Goal: Transaction & Acquisition: Purchase product/service

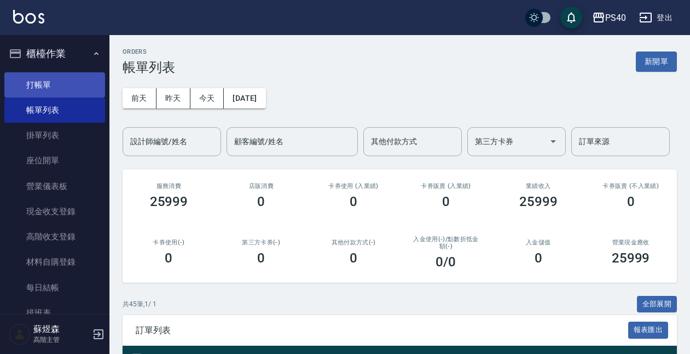
click at [39, 76] on link "打帳單" at bounding box center [54, 84] width 101 height 25
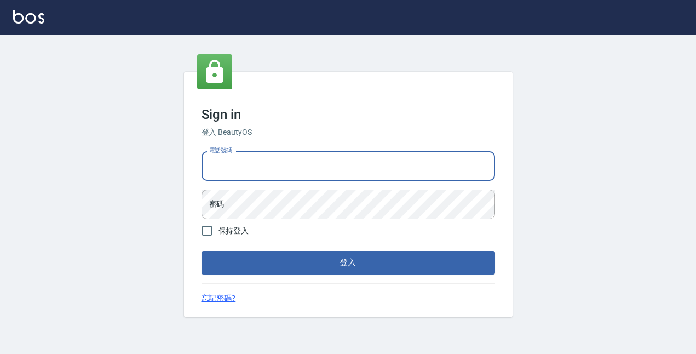
type input "0931261253"
click at [348, 262] on button "登入" at bounding box center [347, 262] width 293 height 23
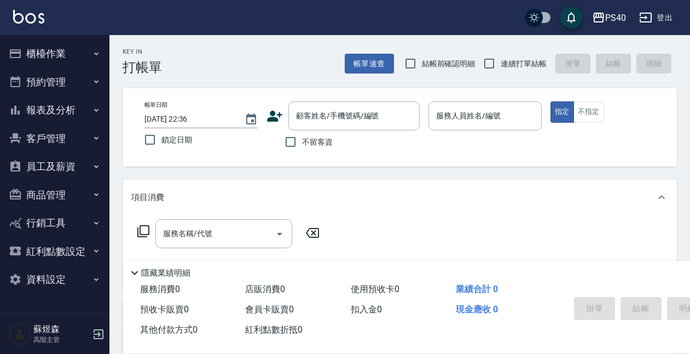
click at [313, 137] on span "不留客資" at bounding box center [317, 141] width 31 height 11
click at [302, 137] on input "不留客資" at bounding box center [290, 141] width 23 height 23
checkbox input "true"
click at [526, 66] on span "連續打單結帳" at bounding box center [524, 63] width 46 height 11
click at [501, 66] on input "連續打單結帳" at bounding box center [489, 63] width 23 height 23
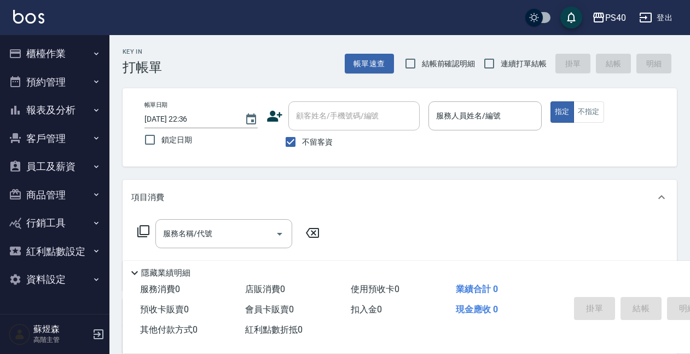
checkbox input "true"
click at [485, 114] on div "服務人員姓名/編號 服務人員姓名/編號" at bounding box center [485, 115] width 113 height 29
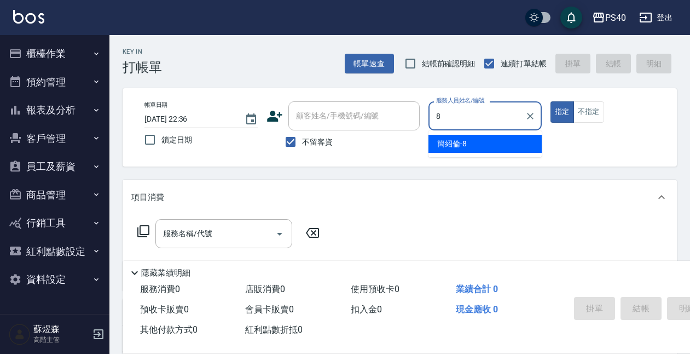
type input "簡紹倫-8"
type button "true"
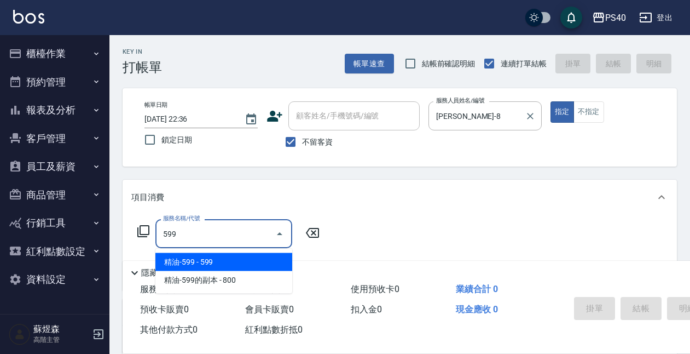
type input "精油-599(0599)"
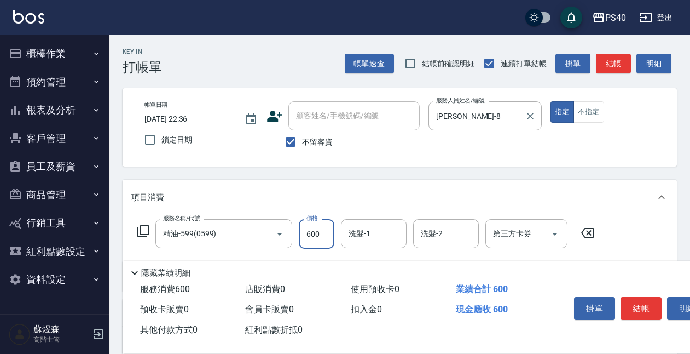
type input "600"
click at [634, 297] on button "結帳" at bounding box center [641, 308] width 41 height 23
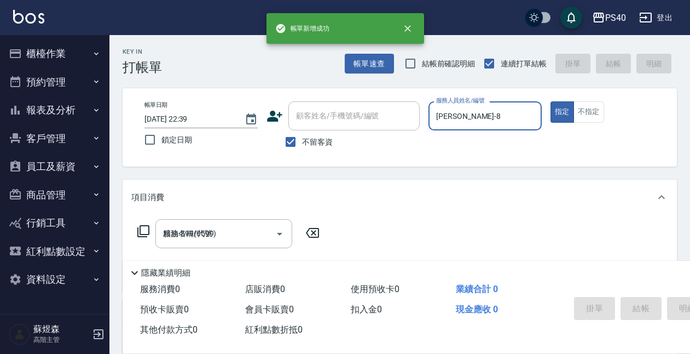
type input "2025/10/15 22:39"
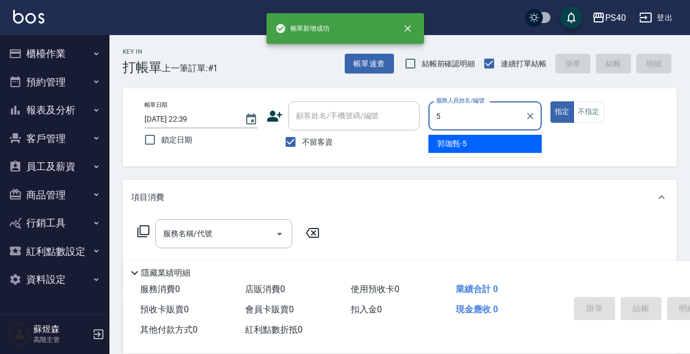
type input "郭珈甄-5"
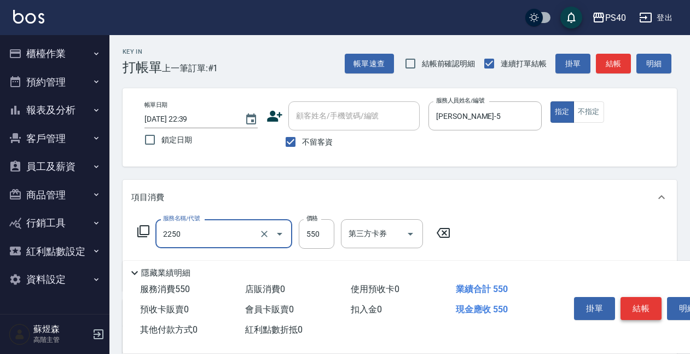
type input "B剪髮套餐(2250)"
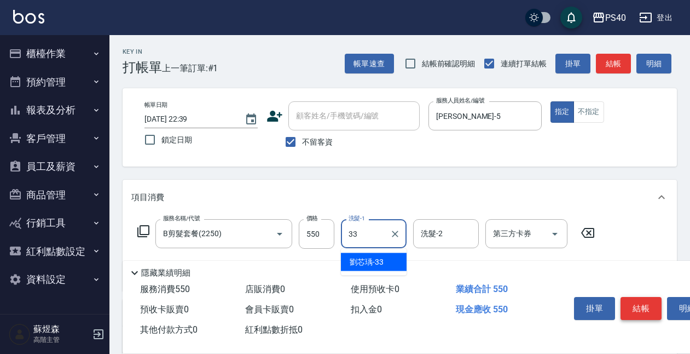
type input "劉芯瑀-33"
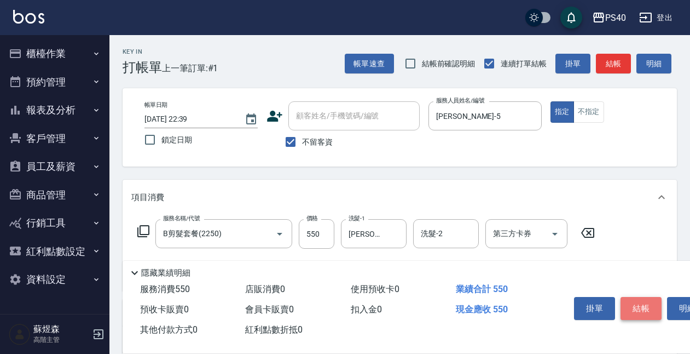
click at [634, 297] on button "結帳" at bounding box center [641, 308] width 41 height 23
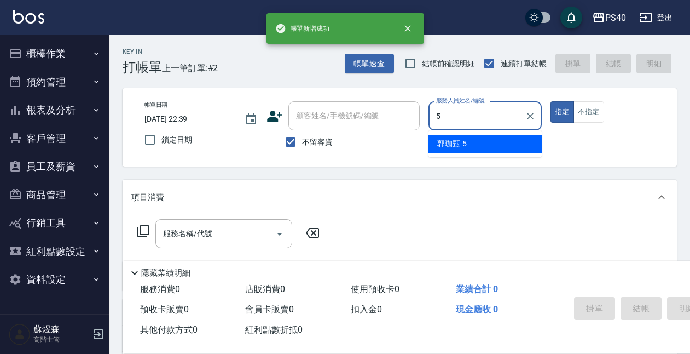
type input "郭珈甄-5"
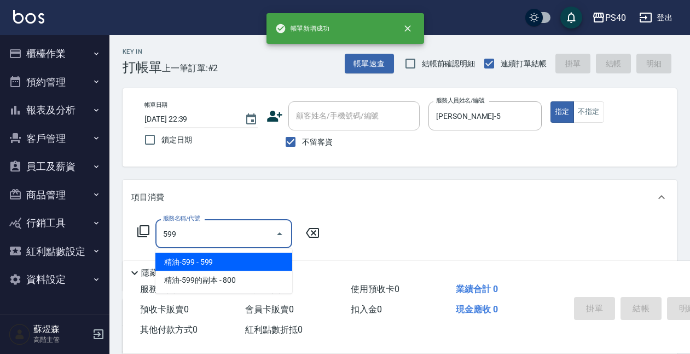
type input "精油-599(0599)"
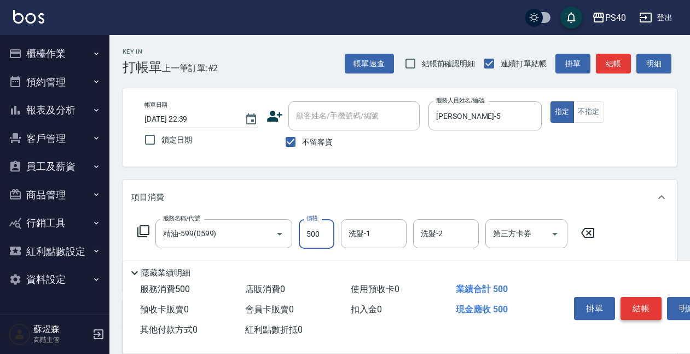
type input "500"
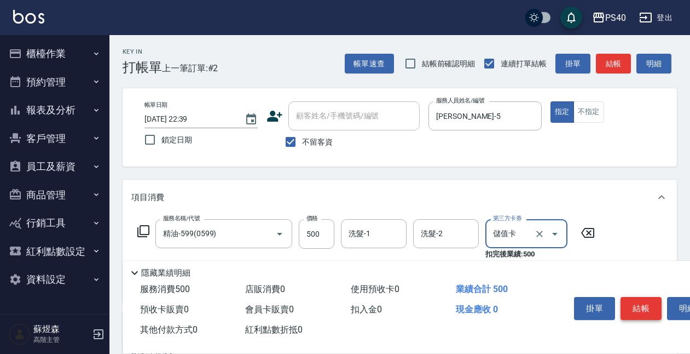
type input "儲值卡"
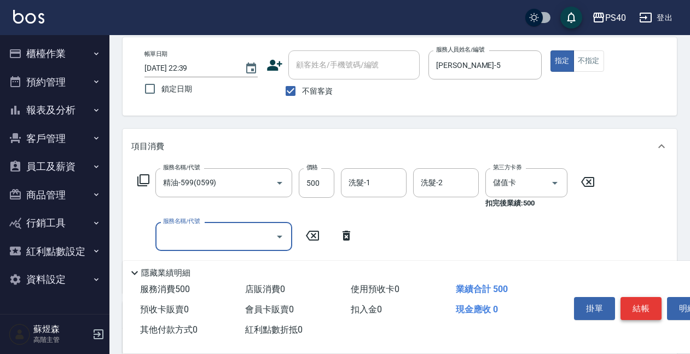
scroll to position [60, 0]
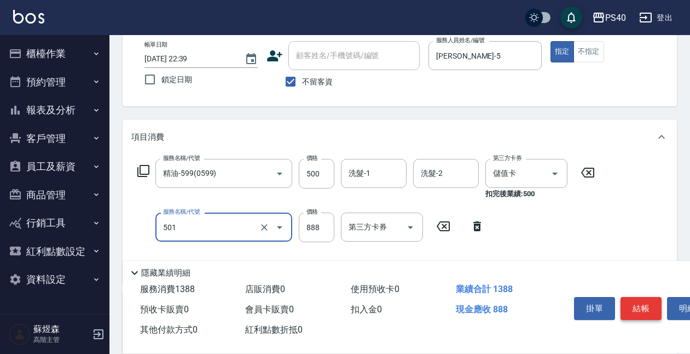
type input "一般染髮(改金額)(501)"
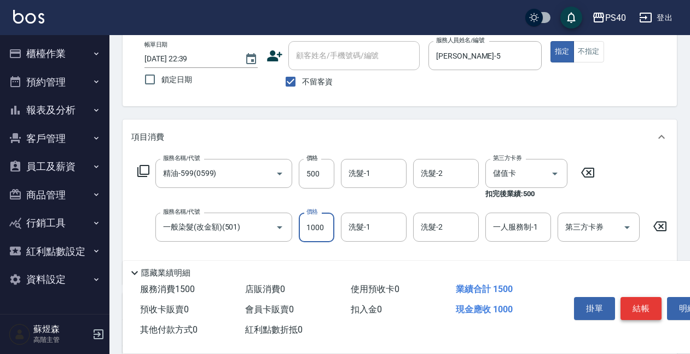
type input "1000"
click at [650, 302] on button "結帳" at bounding box center [641, 308] width 41 height 23
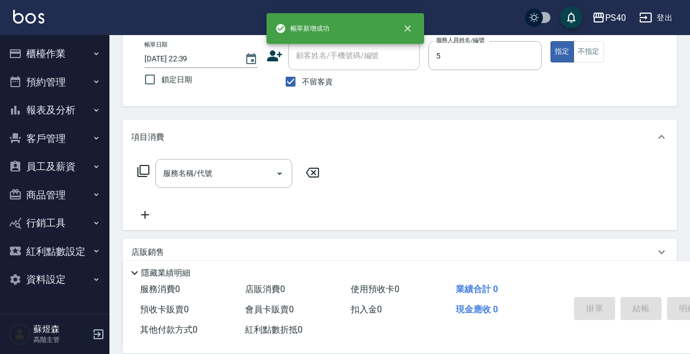
type input "郭珈甄-5"
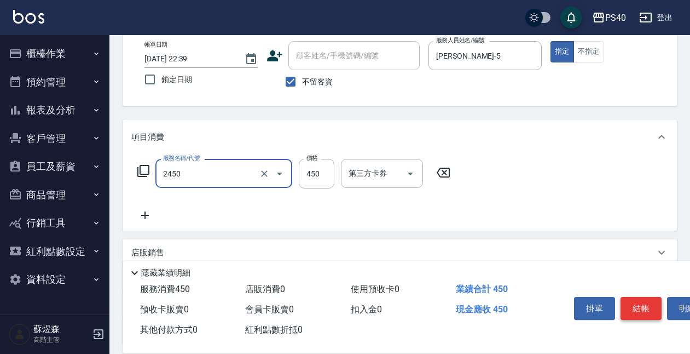
type input "C剪髮套餐(2450)"
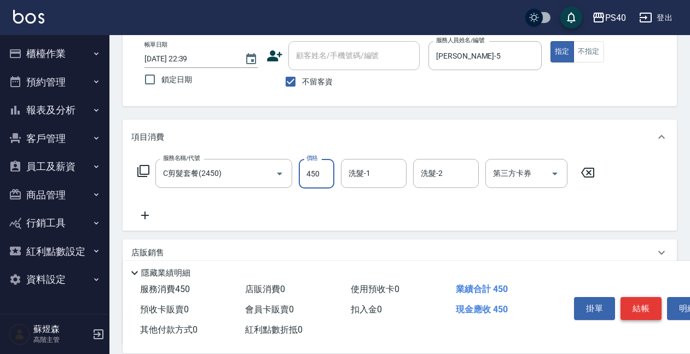
click at [645, 305] on button "結帳" at bounding box center [641, 308] width 41 height 23
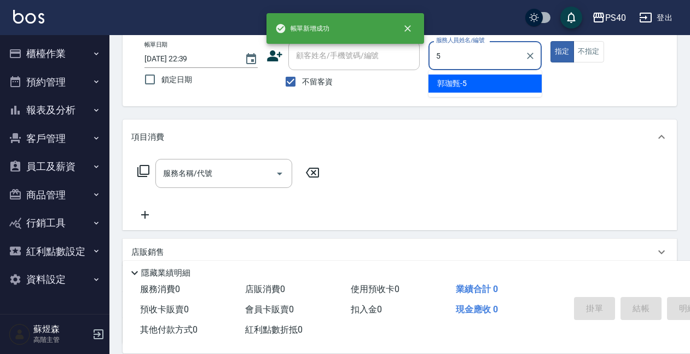
type input "郭珈甄-5"
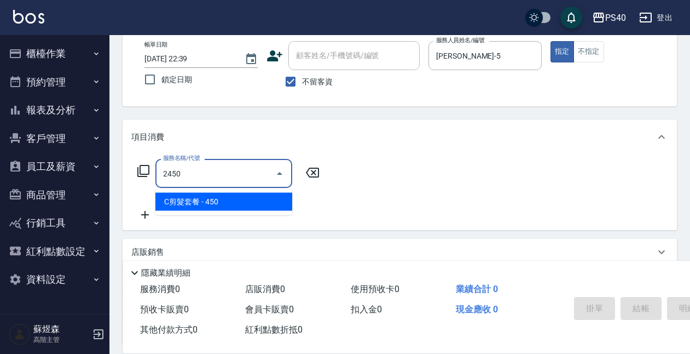
type input "C剪髮套餐(2450)"
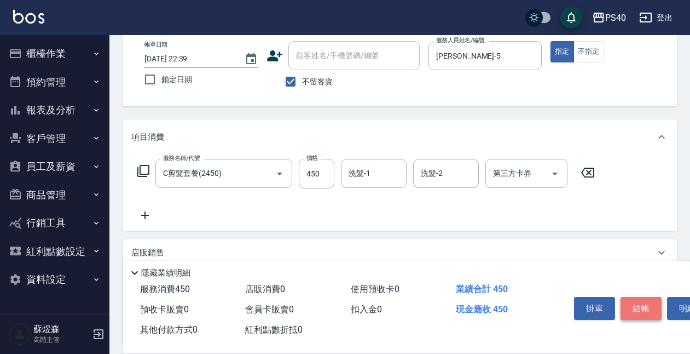
click at [645, 305] on button "結帳" at bounding box center [641, 308] width 41 height 23
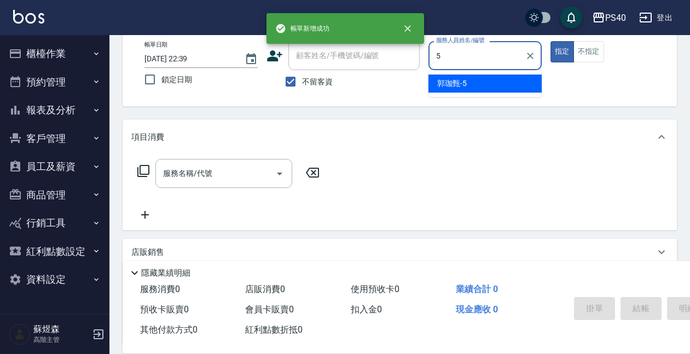
type input "郭珈甄-5"
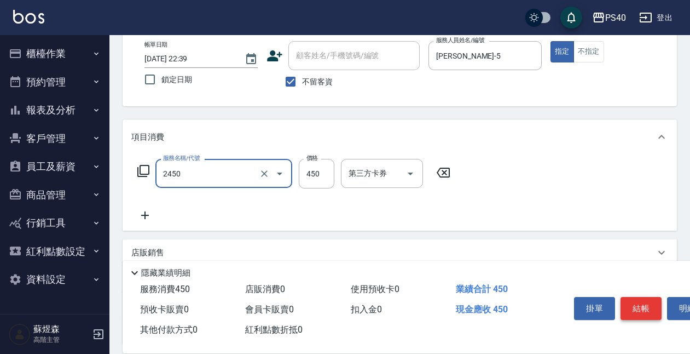
type input "C剪髮套餐(2450)"
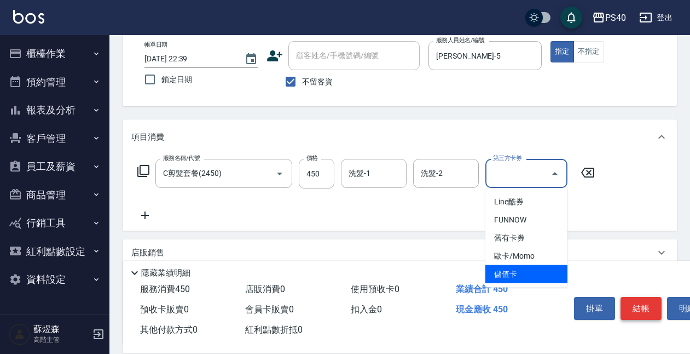
type input "儲值卡"
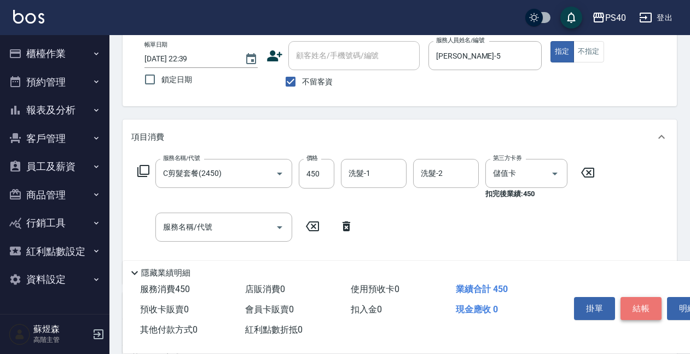
click at [644, 308] on button "結帳" at bounding box center [641, 308] width 41 height 23
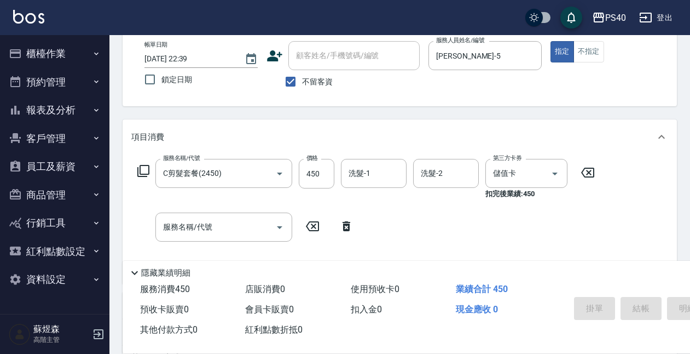
type input "2025/10/15 22:40"
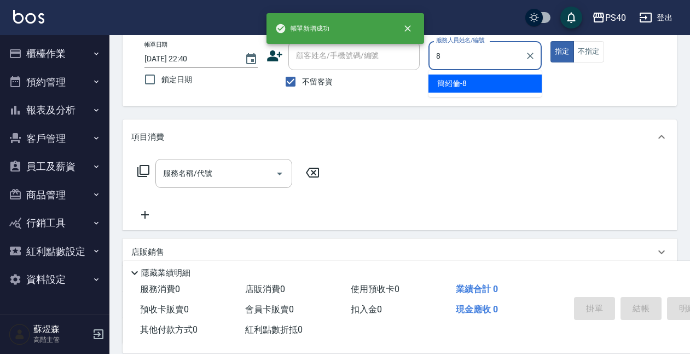
type input "簡紹倫-8"
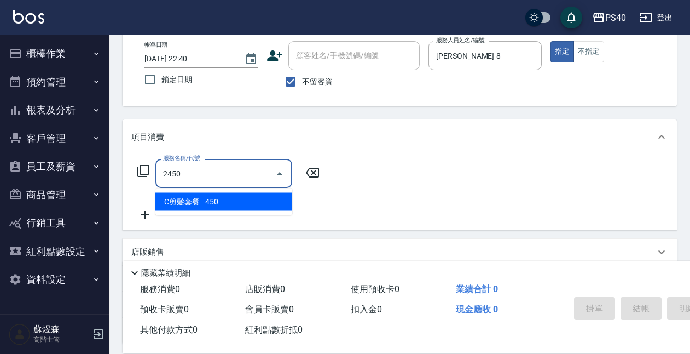
type input "C剪髮套餐(2450)"
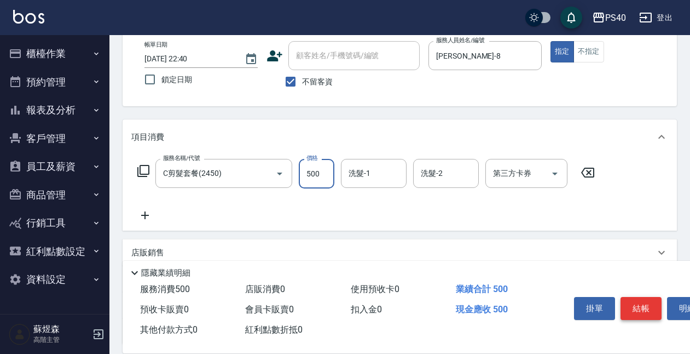
type input "500"
click at [644, 308] on button "結帳" at bounding box center [641, 308] width 41 height 23
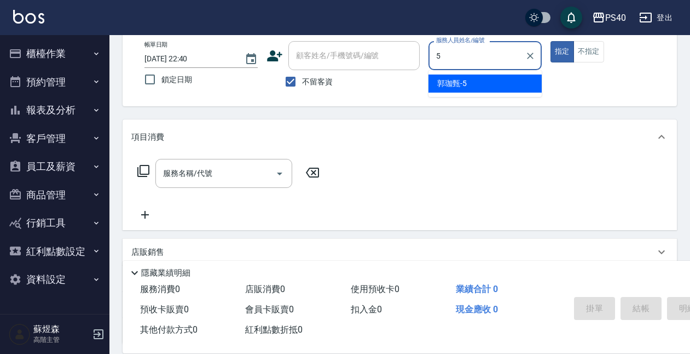
type input "郭珈甄-5"
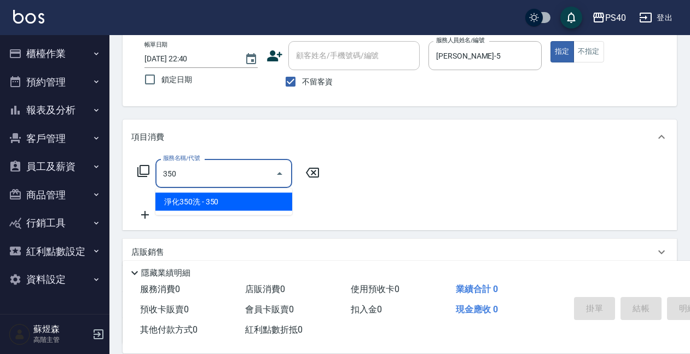
type input "淨化350洗(1350)"
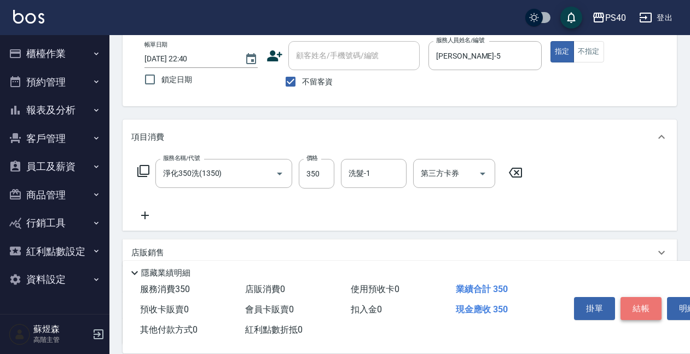
click at [644, 308] on button "結帳" at bounding box center [641, 308] width 41 height 23
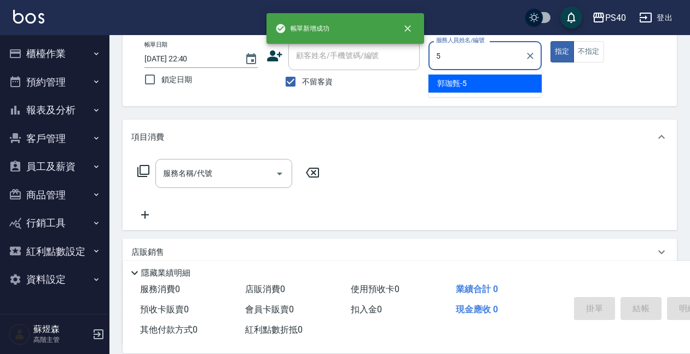
type input "郭珈甄-5"
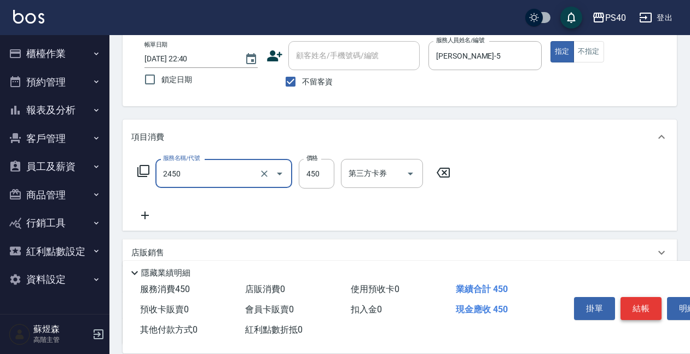
type input "C剪髮套餐(2450)"
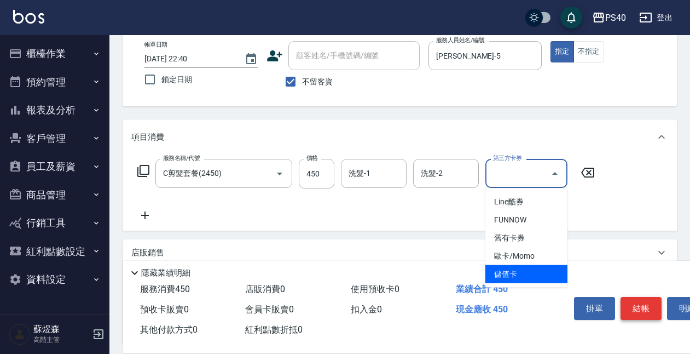
type input "儲值卡"
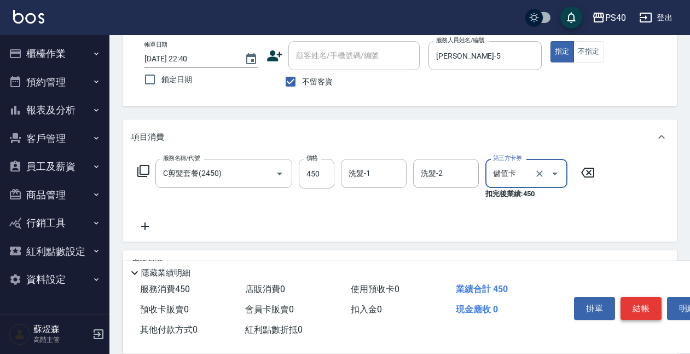
click at [644, 308] on button "結帳" at bounding box center [641, 308] width 41 height 23
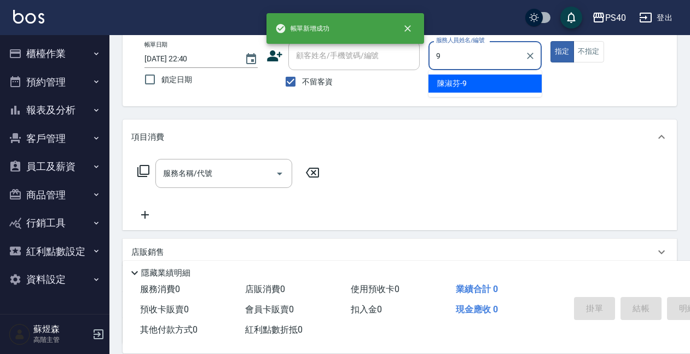
type input "陳淑芬-9"
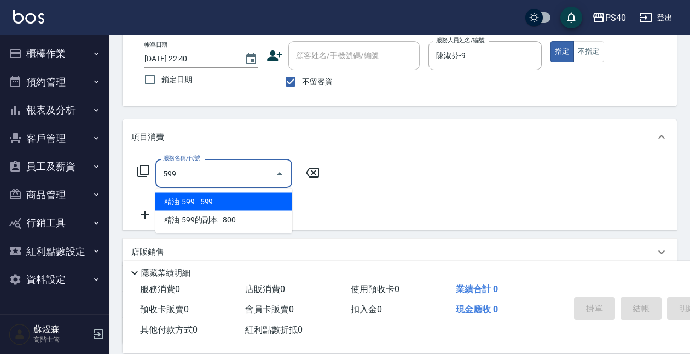
type input "精油-599(0599)"
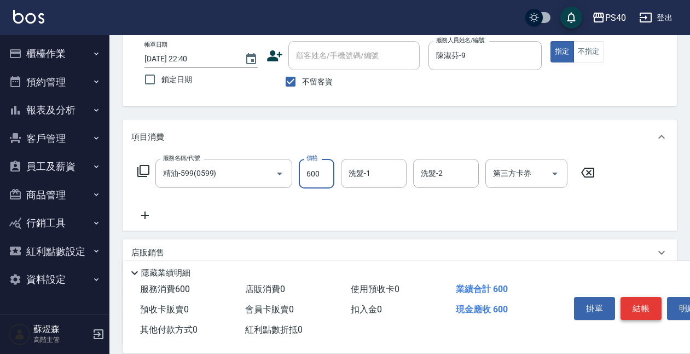
type input "600"
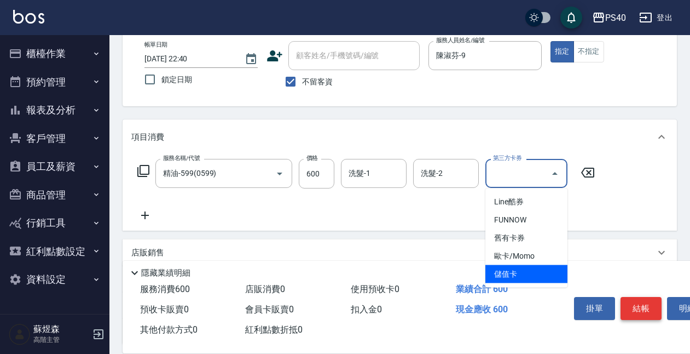
type input "儲值卡"
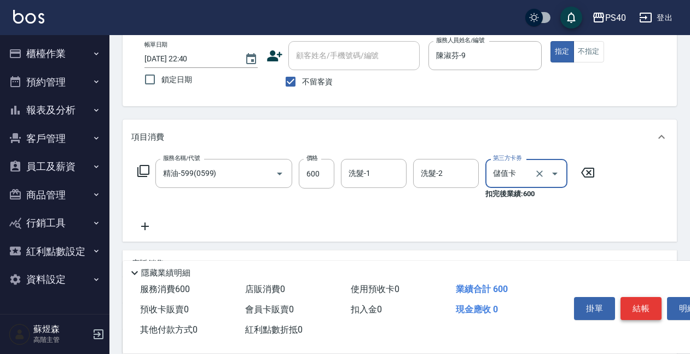
click at [644, 308] on button "結帳" at bounding box center [641, 308] width 41 height 23
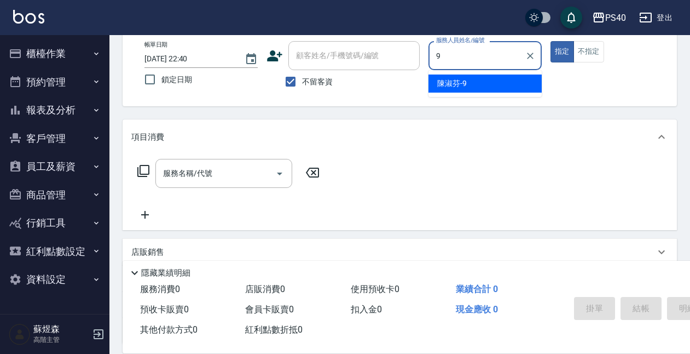
type input "陳淑芬-9"
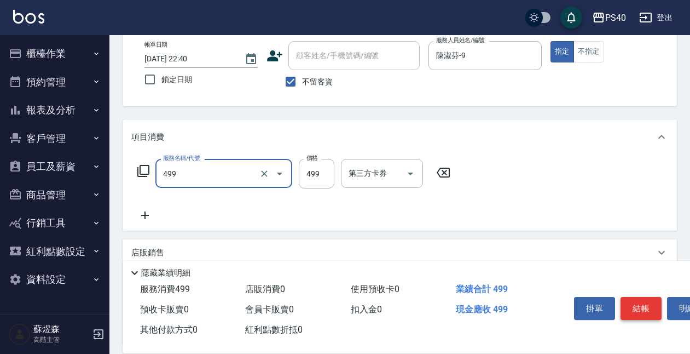
type input "去角質-499(0499)"
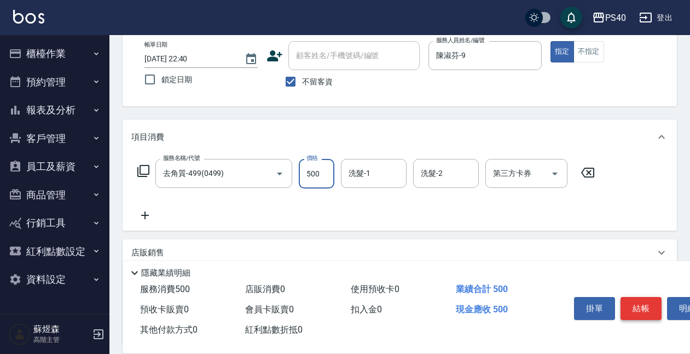
type input "500"
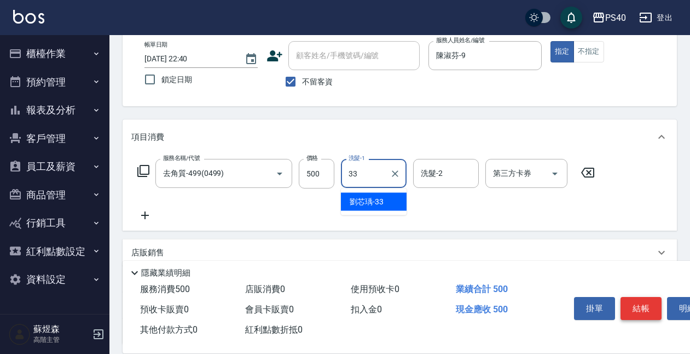
type input "劉芯瑀-33"
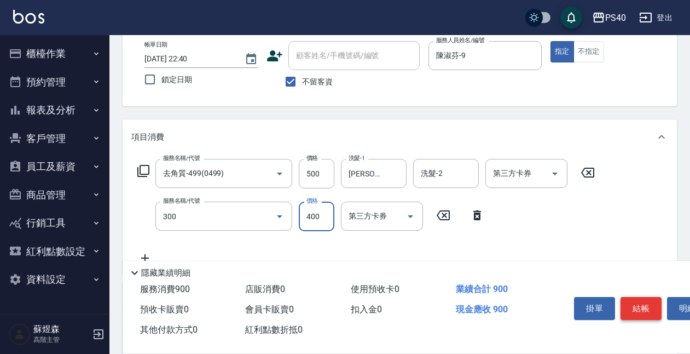
type input "特A剪髮(300)"
type input "200"
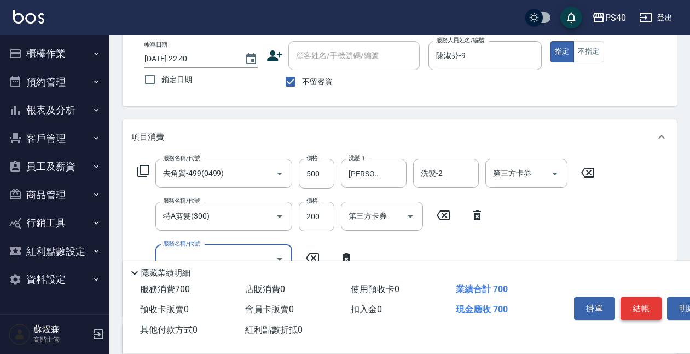
click at [643, 301] on button "結帳" at bounding box center [641, 308] width 41 height 23
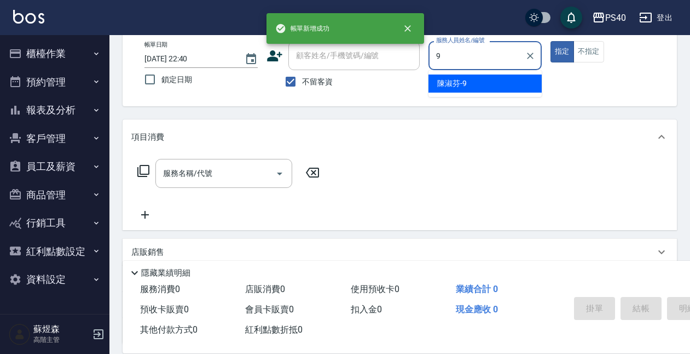
type input "陳淑芬-9"
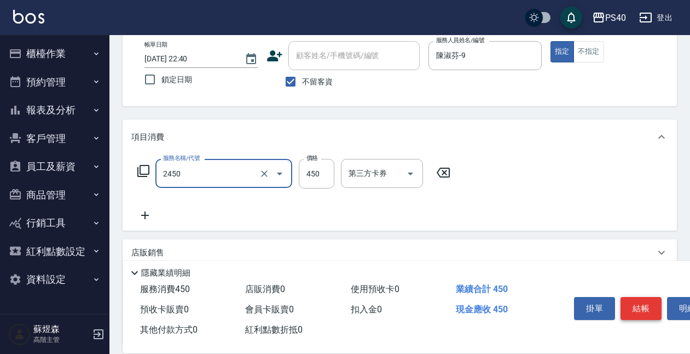
type input "C剪髮套餐(2450)"
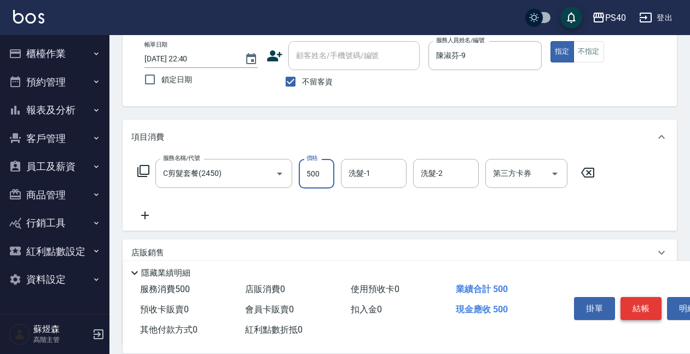
type input "500"
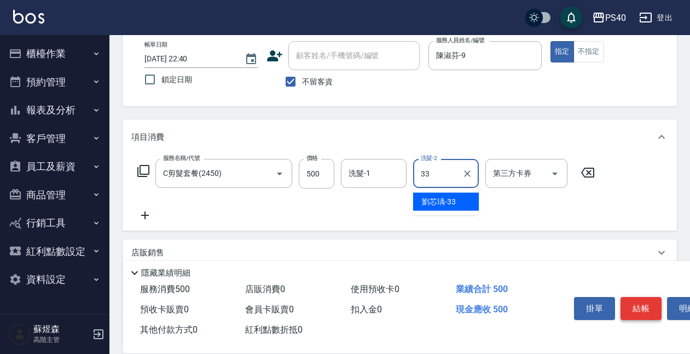
type input "劉芯瑀-33"
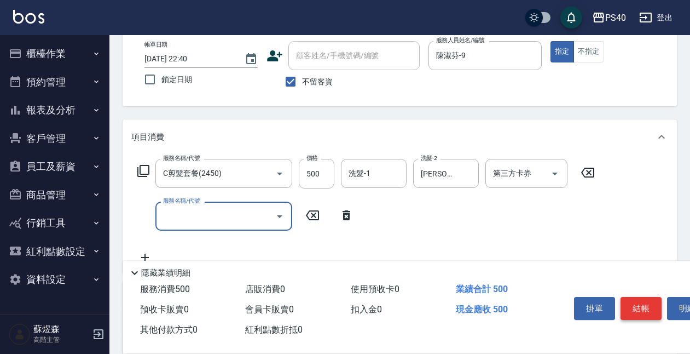
click at [643, 301] on button "結帳" at bounding box center [641, 308] width 41 height 23
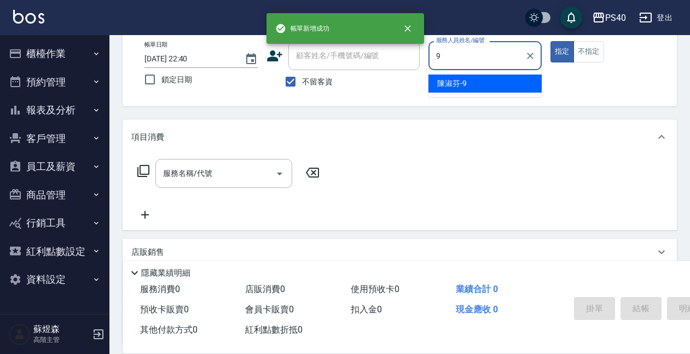
type input "陳淑芬-9"
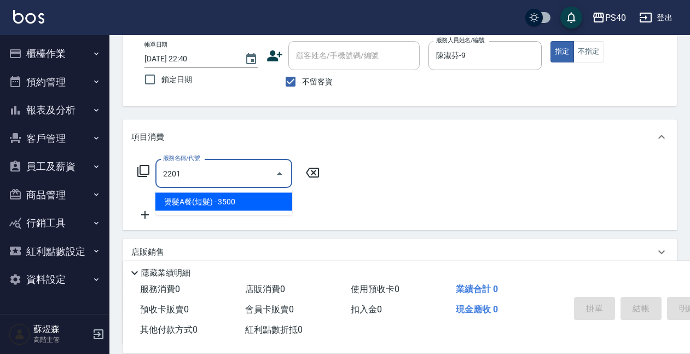
type input "燙髮A餐(短髮)(2201)"
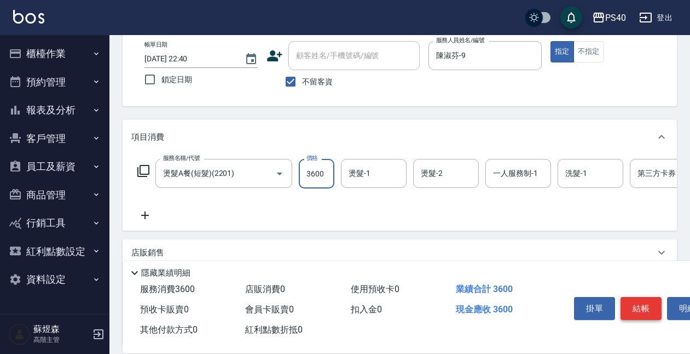
type input "3600"
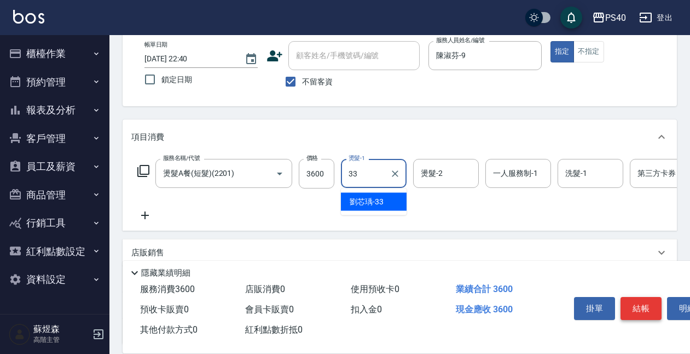
type input "劉芯瑀-33"
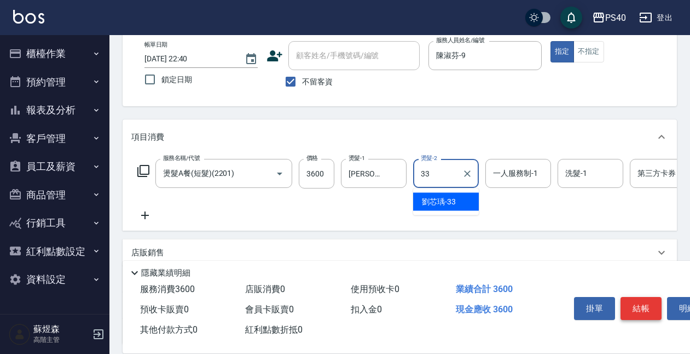
type input "劉芯瑀-33"
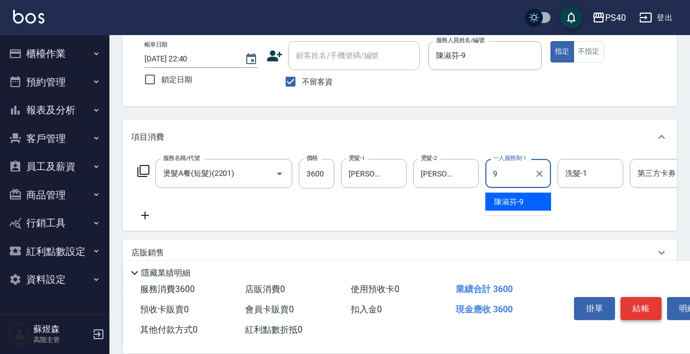
type input "陳淑芬-9"
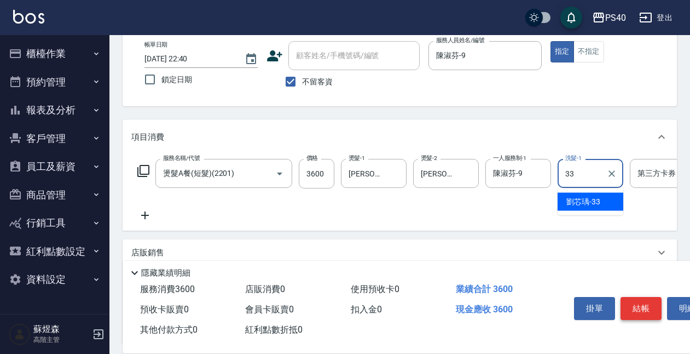
type input "劉芯瑀-33"
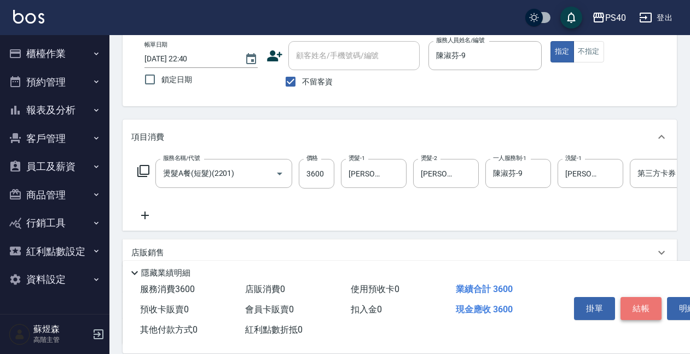
click at [643, 301] on button "結帳" at bounding box center [641, 308] width 41 height 23
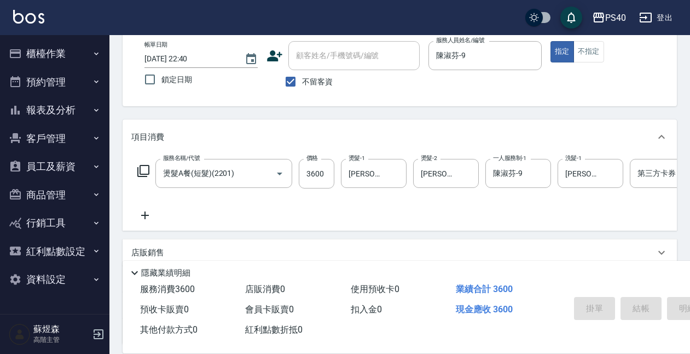
type input "2025/10/15 22:41"
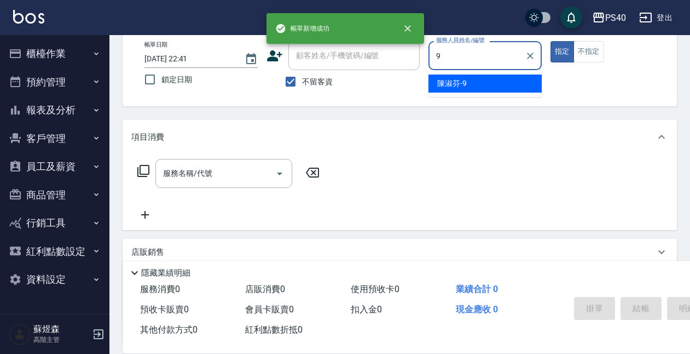
type input "陳淑芬-9"
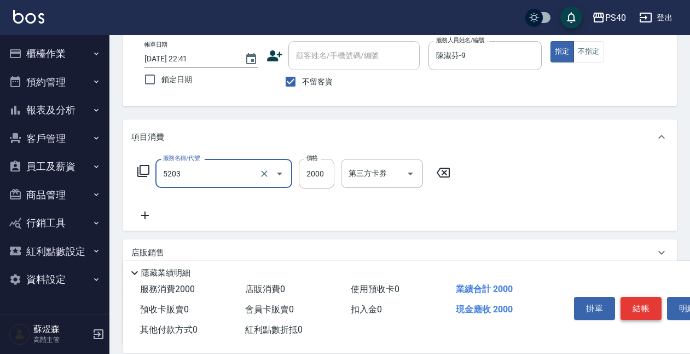
type input "染髮C餐(短髮)(5203)"
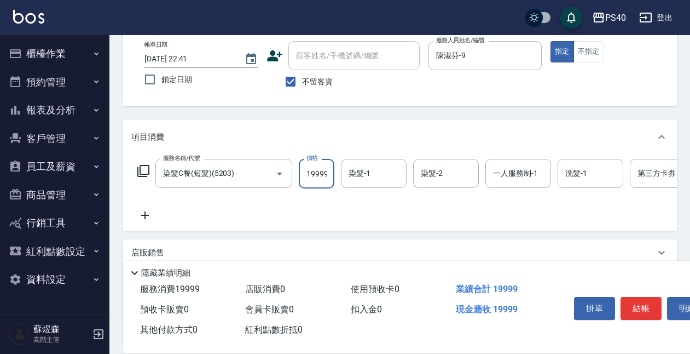
click at [326, 176] on input "19999" at bounding box center [317, 174] width 36 height 30
type input "1999"
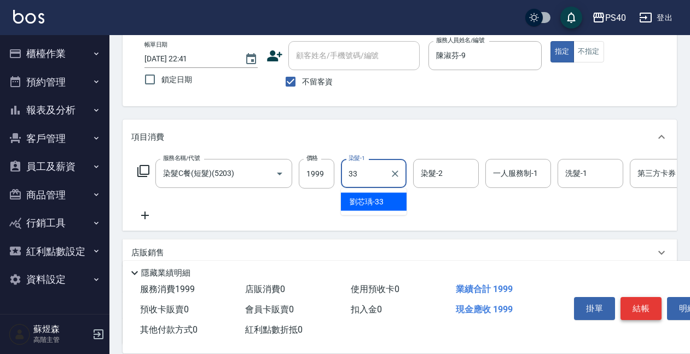
type input "劉芯瑀-33"
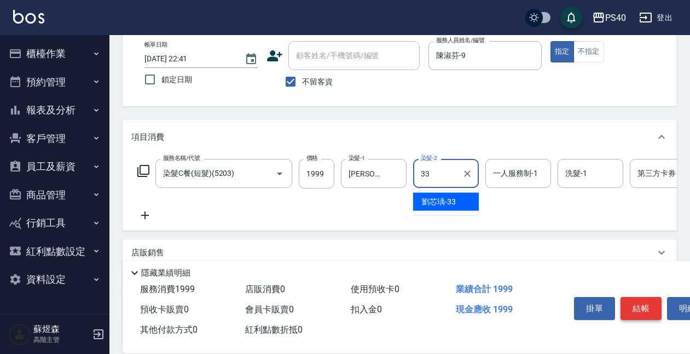
type input "劉芯瑀-33"
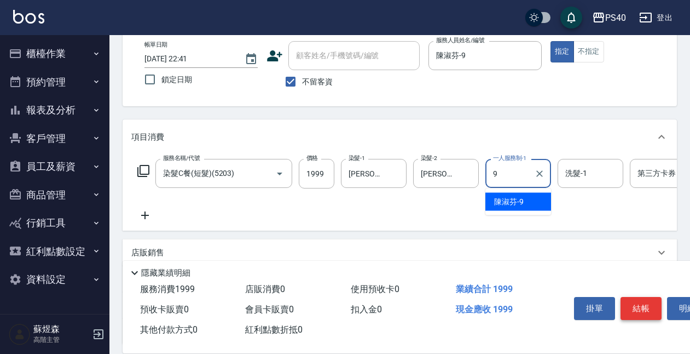
type input "陳淑芬-9"
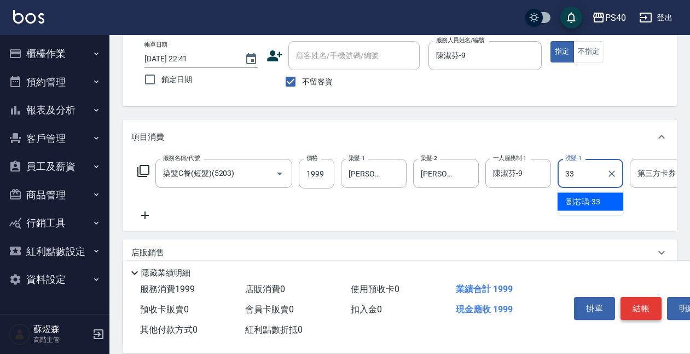
type input "劉芯瑀-33"
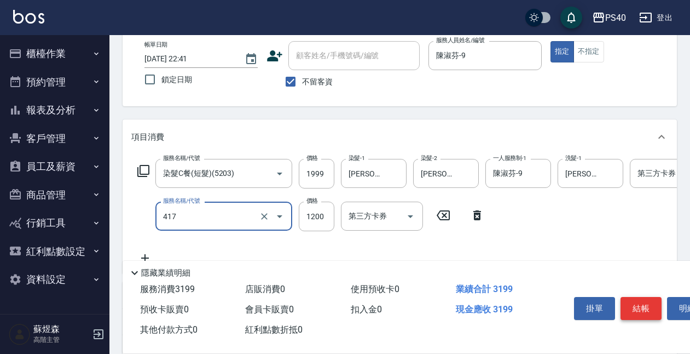
type input "哥德式(417)"
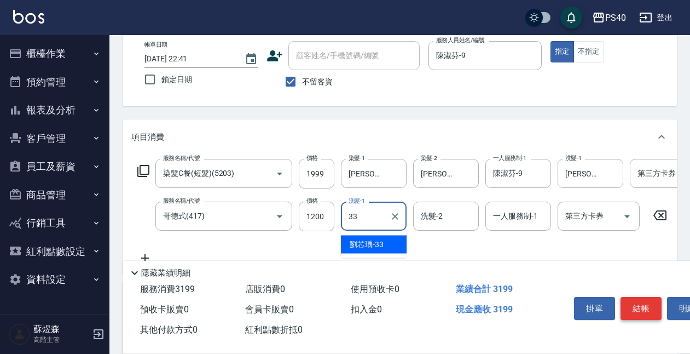
type input "劉芯瑀-33"
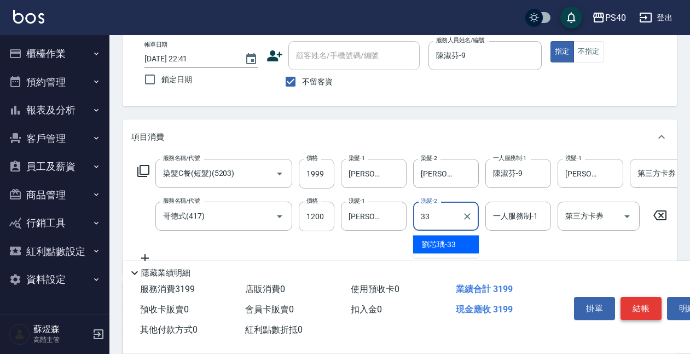
type input "劉芯瑀-33"
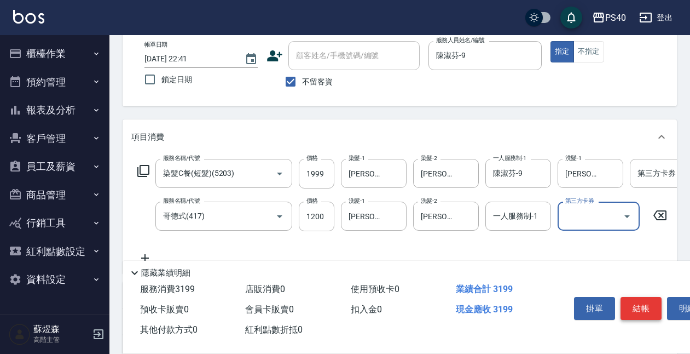
click at [634, 299] on button "結帳" at bounding box center [641, 308] width 41 height 23
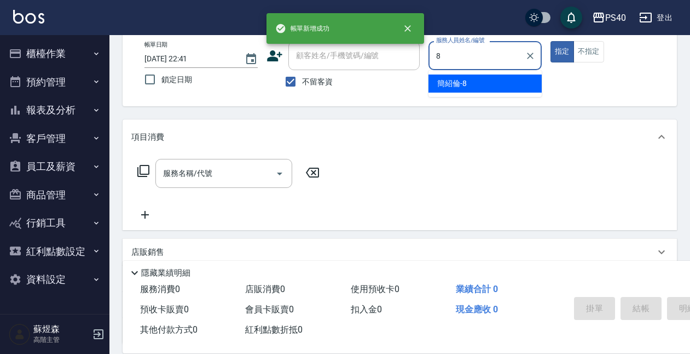
type input "簡紹倫-8"
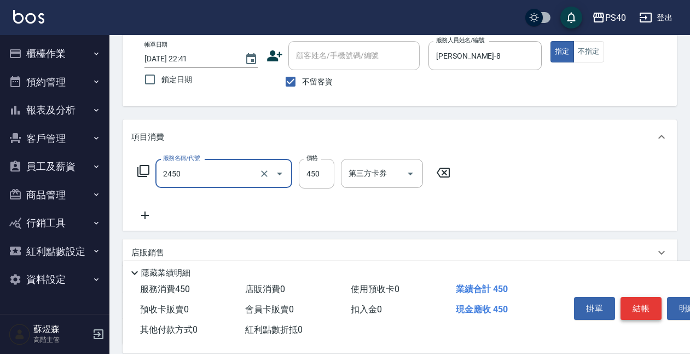
type input "C剪髮套餐(2450)"
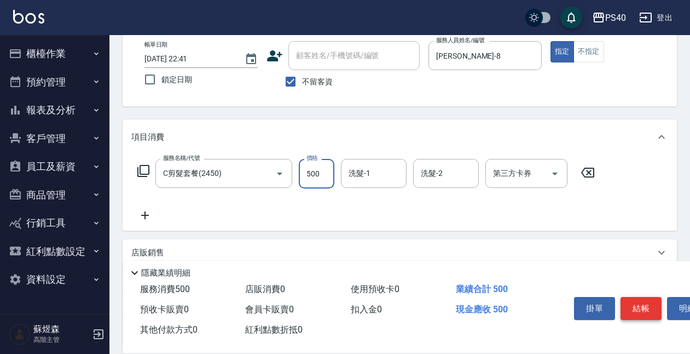
type input "500"
click at [634, 299] on button "結帳" at bounding box center [641, 308] width 41 height 23
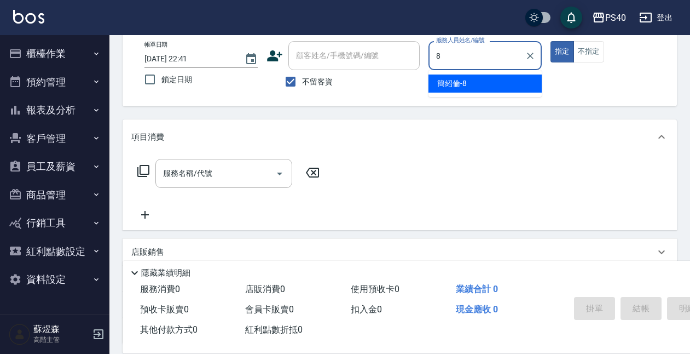
type input "簡紹倫-8"
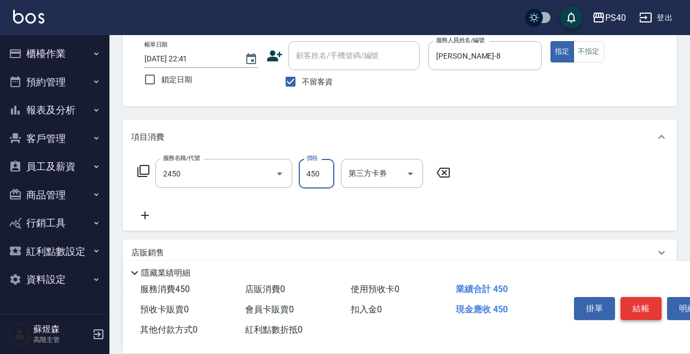
type input "C剪髮套餐(2450)"
type input "500"
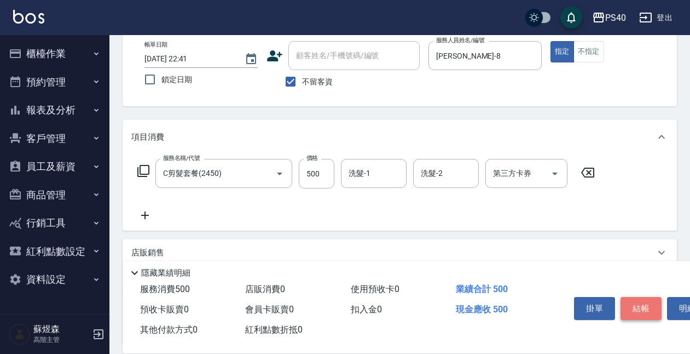
click at [634, 299] on button "結帳" at bounding box center [641, 308] width 41 height 23
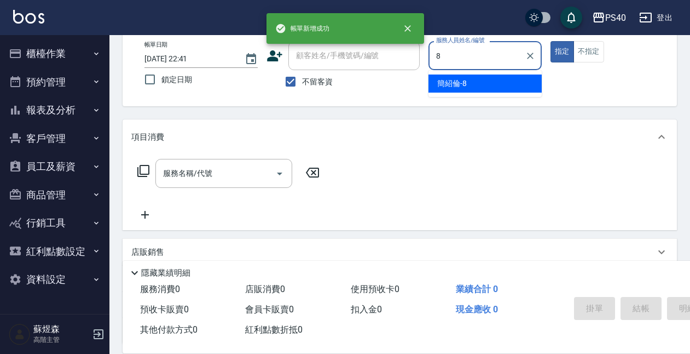
type input "簡紹倫-8"
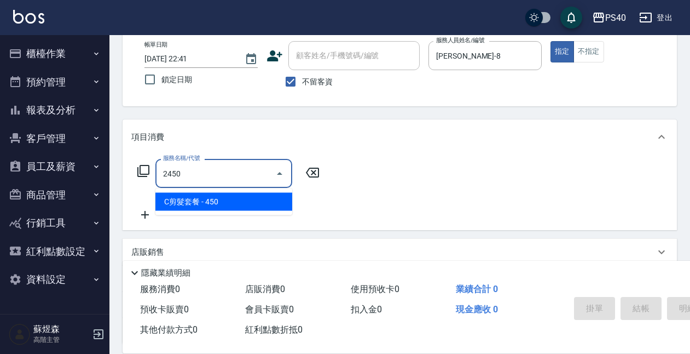
type input "C剪髮套餐(2450)"
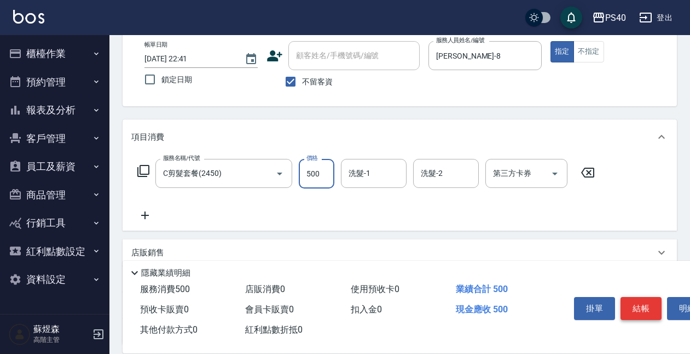
type input "500"
click at [634, 299] on button "結帳" at bounding box center [641, 308] width 41 height 23
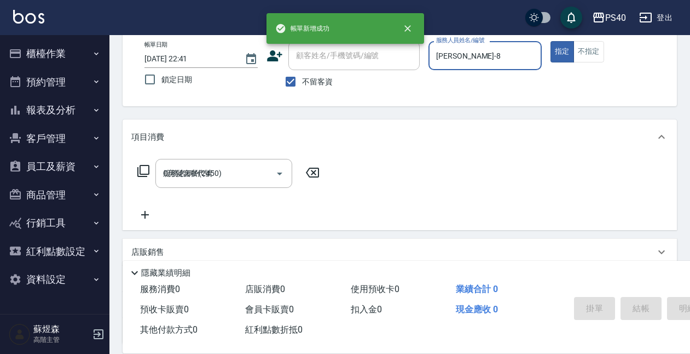
type input "2025/10/15 22:42"
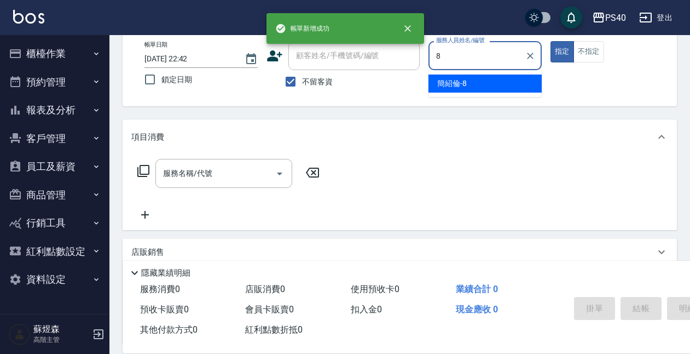
type input "簡紹倫-8"
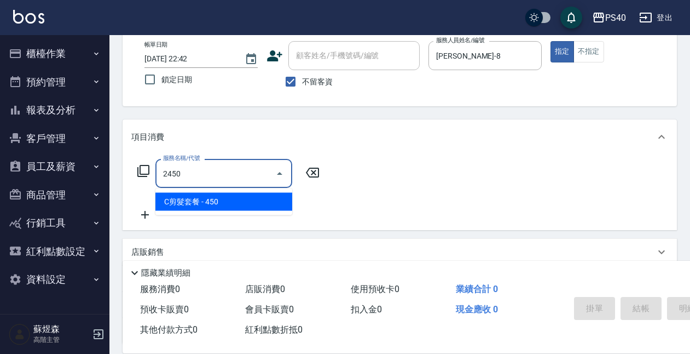
type input "C剪髮套餐(2450)"
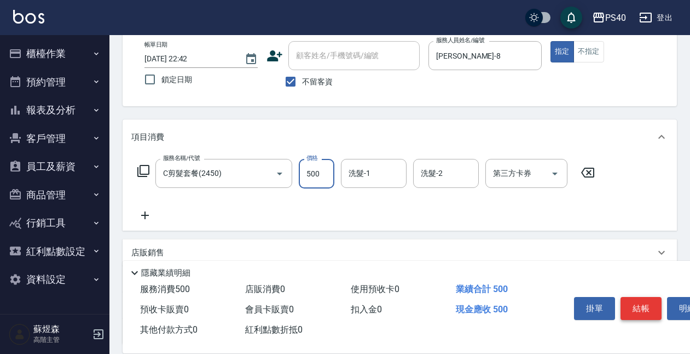
type input "500"
click at [634, 299] on button "結帳" at bounding box center [641, 308] width 41 height 23
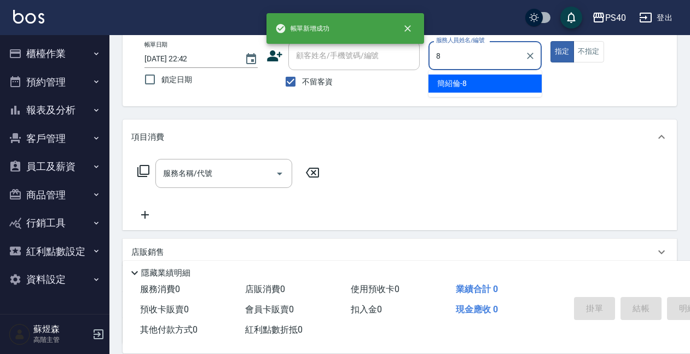
type input "簡紹倫-8"
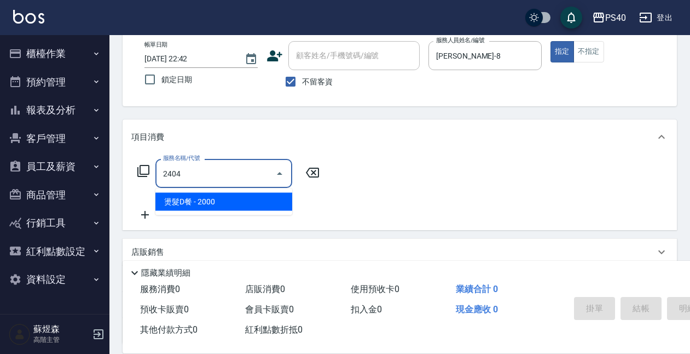
type input "燙髮D餐(2404)"
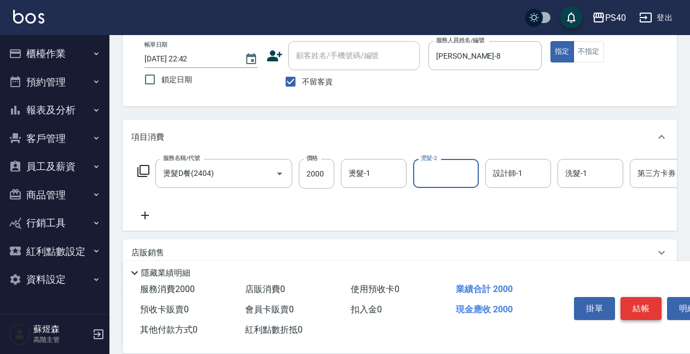
click at [634, 299] on button "結帳" at bounding box center [641, 308] width 41 height 23
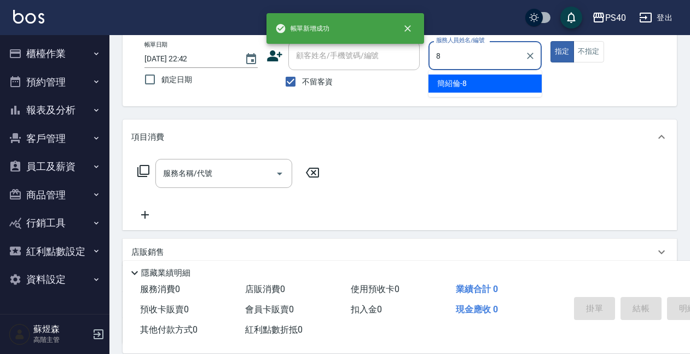
type input "簡紹倫-8"
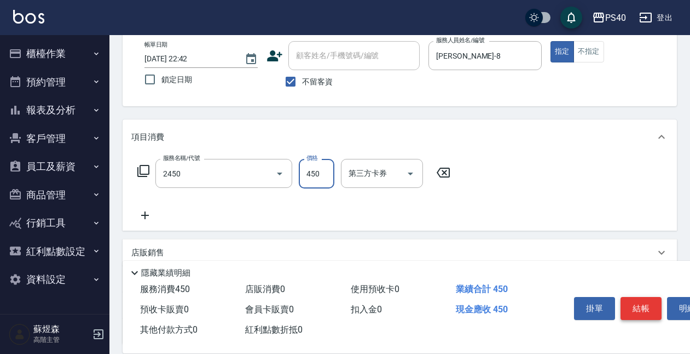
type input "C剪髮套餐(2450)"
type input "500"
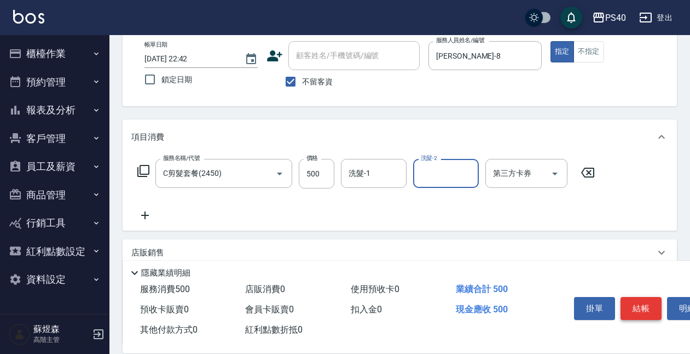
click at [634, 299] on button "結帳" at bounding box center [641, 308] width 41 height 23
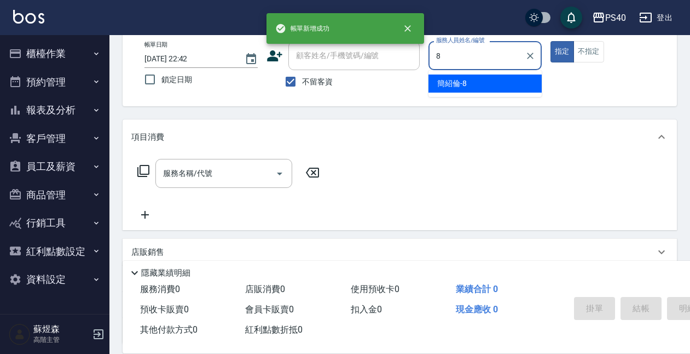
type input "簡紹倫-8"
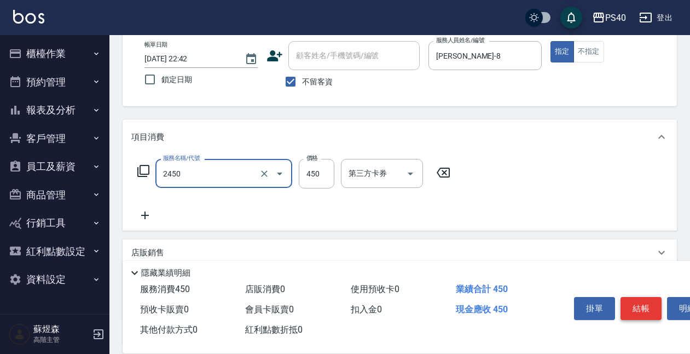
type input "C剪髮套餐(2450)"
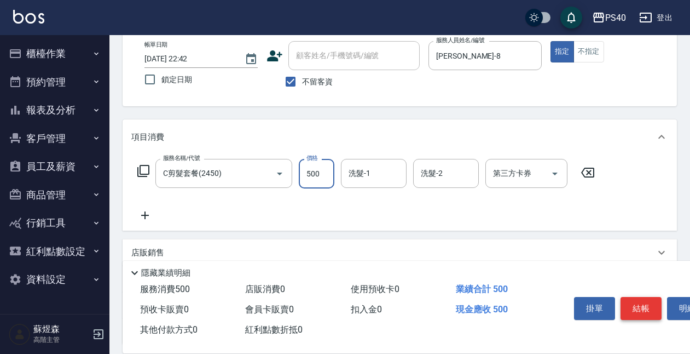
type input "500"
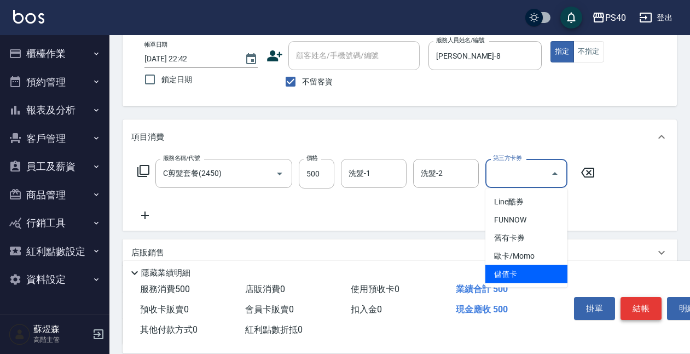
type input "儲值卡"
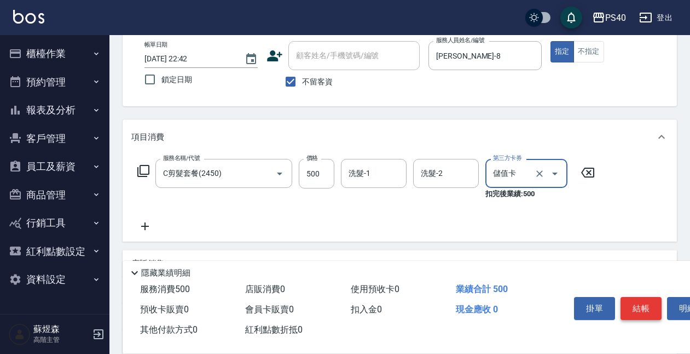
click at [634, 299] on button "結帳" at bounding box center [641, 308] width 41 height 23
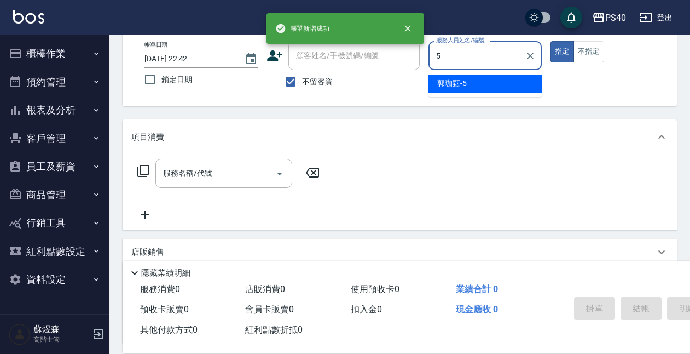
type input "郭珈甄-5"
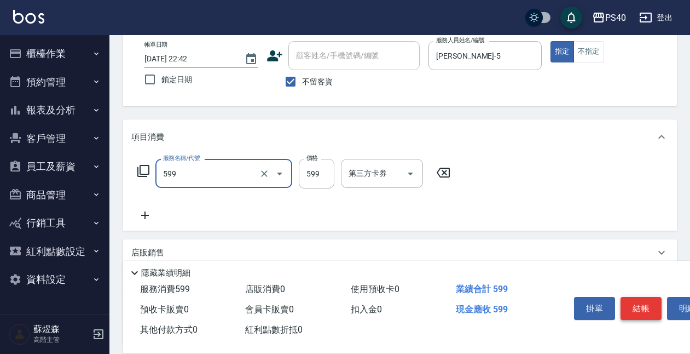
type input "精油-599(0599)"
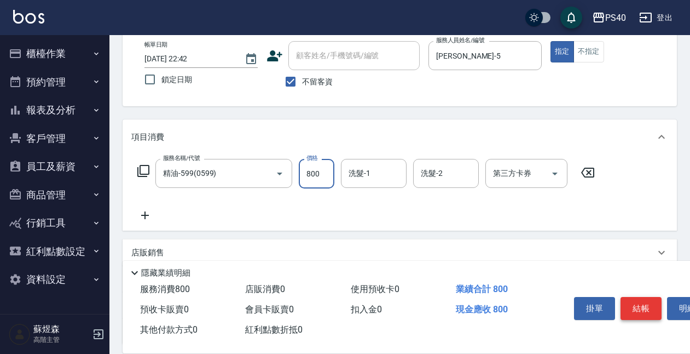
type input "800"
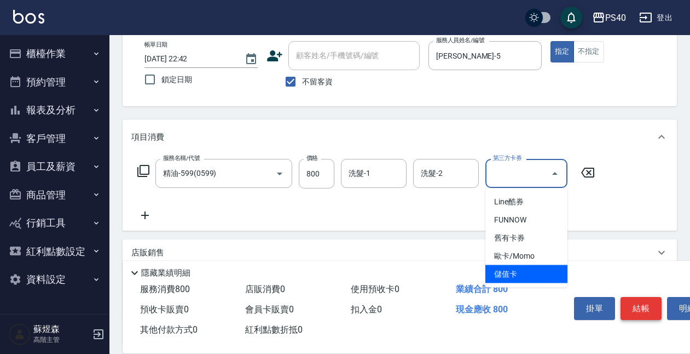
type input "儲值卡"
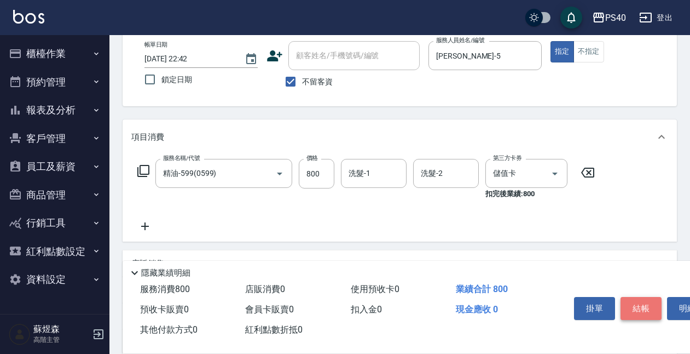
click at [634, 303] on button "結帳" at bounding box center [641, 308] width 41 height 23
